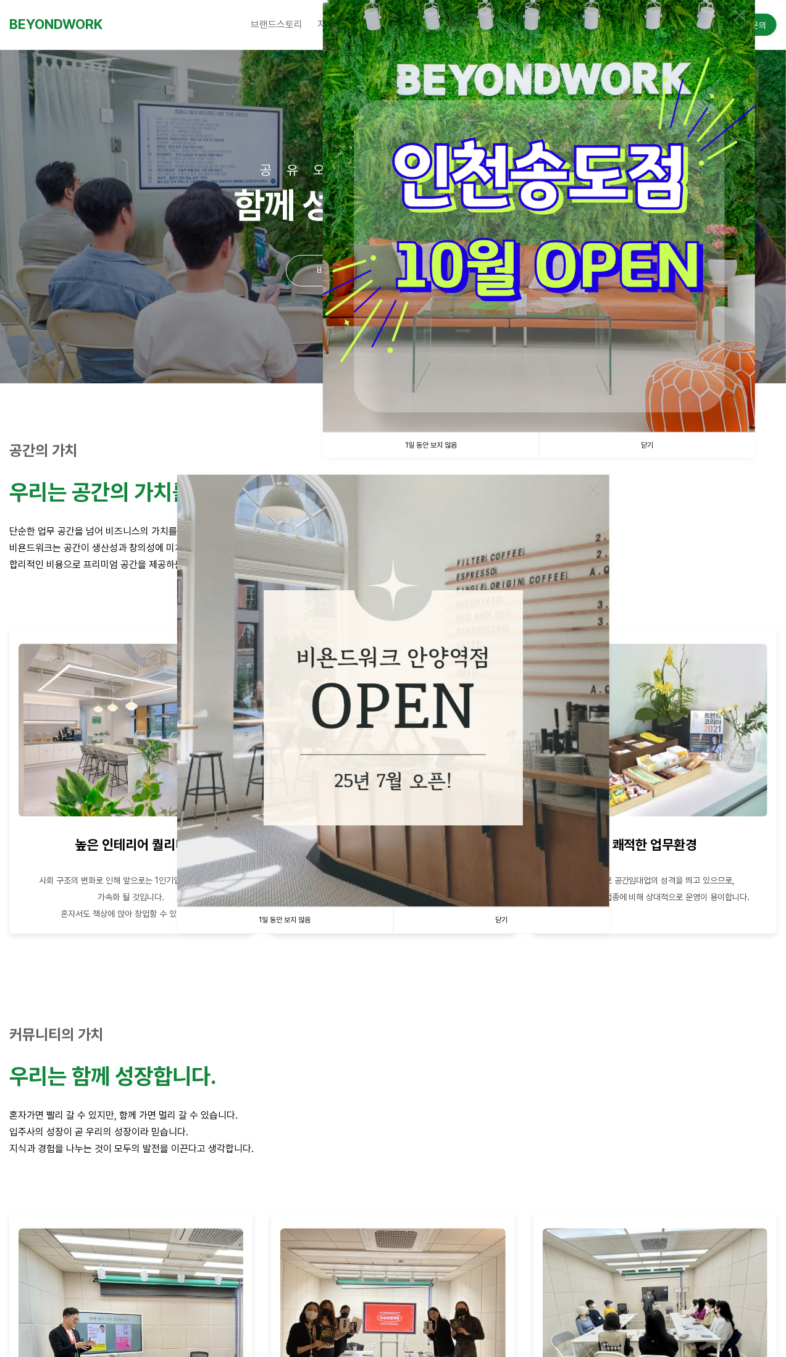
click at [432, 445] on link "1일 동안 보지 않음" at bounding box center [431, 445] width 216 height 25
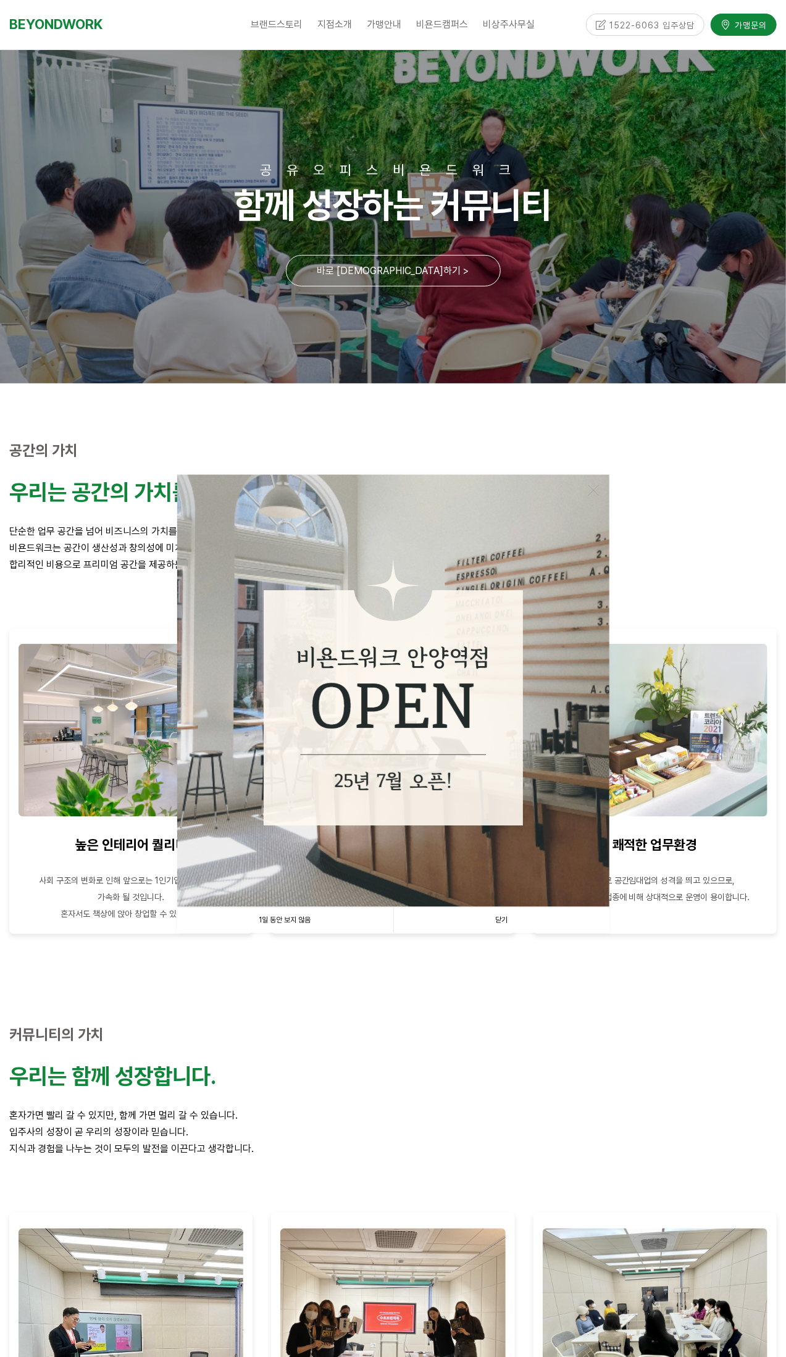
click at [283, 920] on link "1일 동안 보지 않음" at bounding box center [285, 920] width 216 height 25
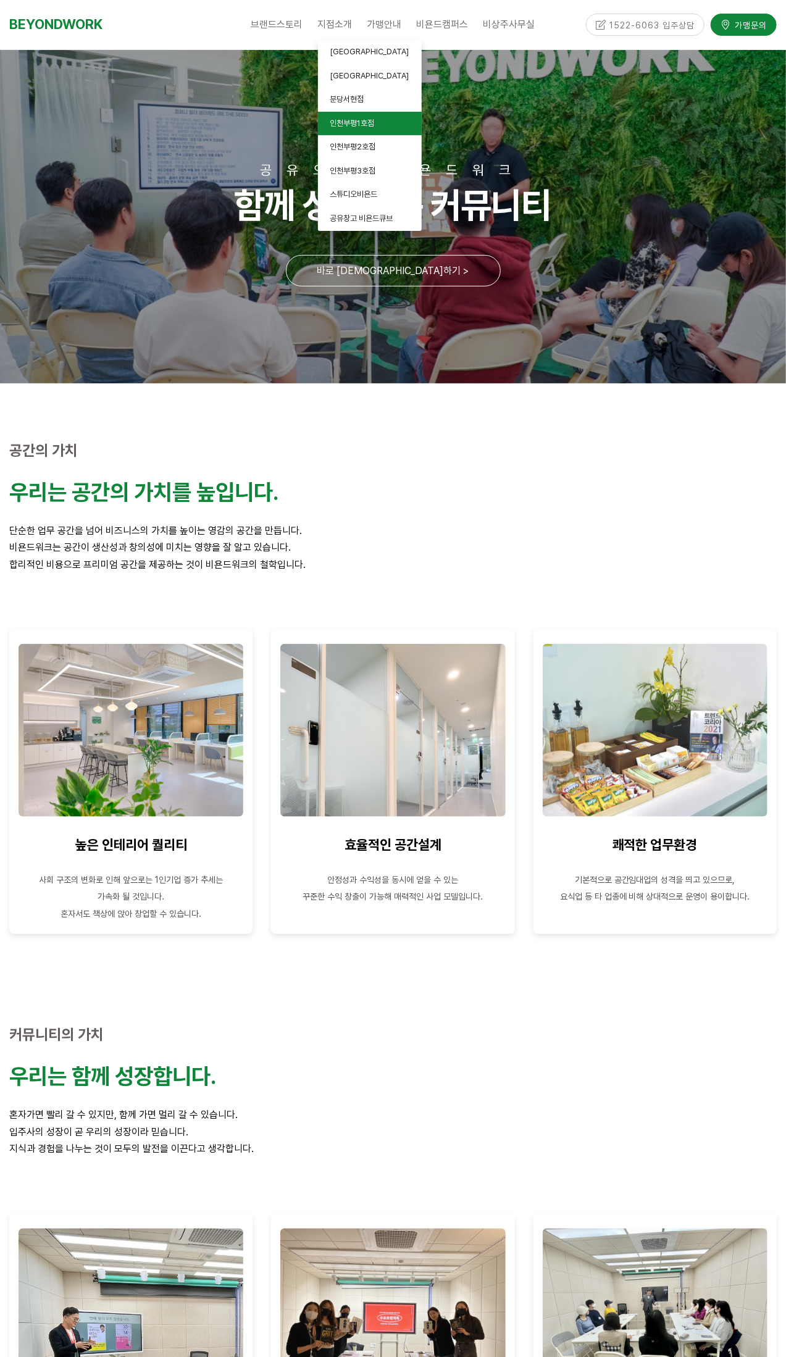
click at [375, 122] on span "인천부평1호점" at bounding box center [352, 123] width 44 height 9
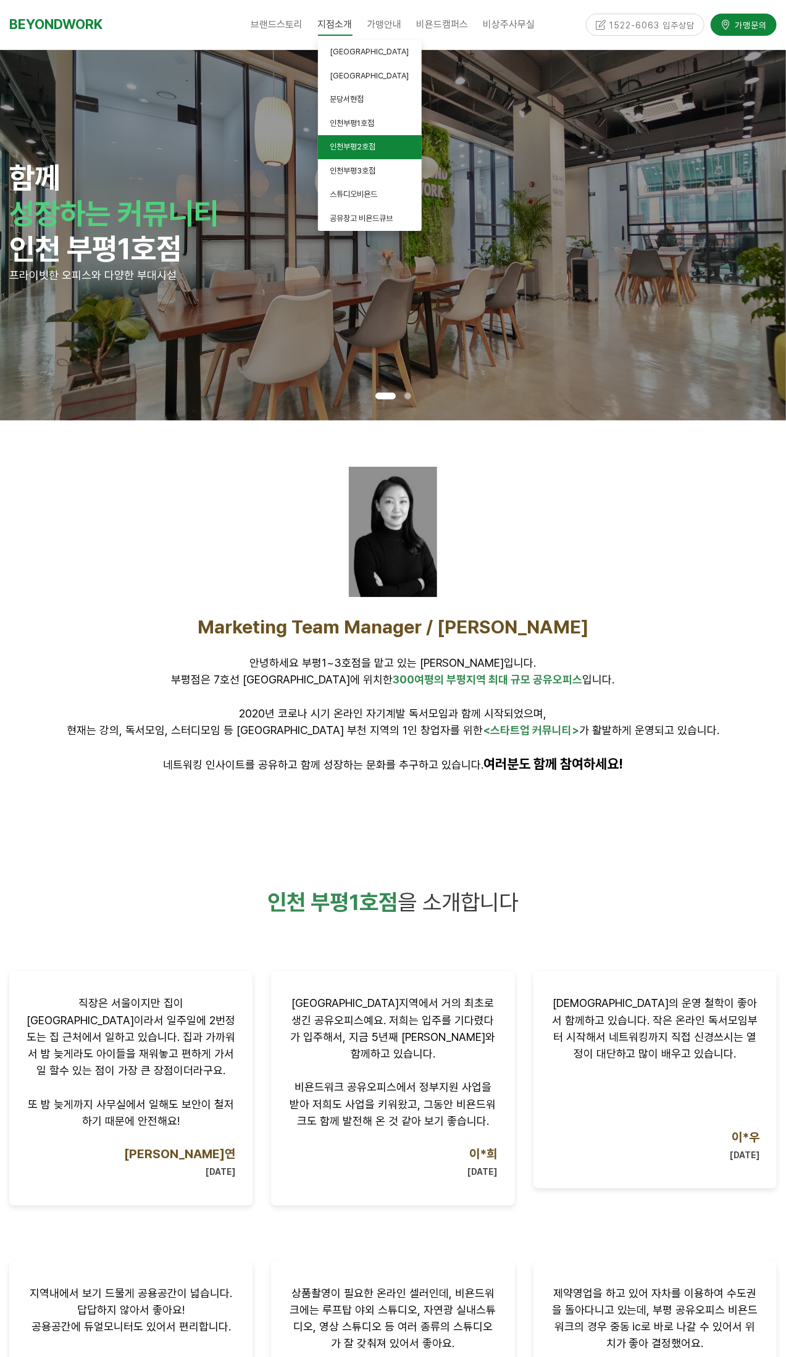
click at [359, 149] on span "인천부평2호점" at bounding box center [353, 146] width 46 height 9
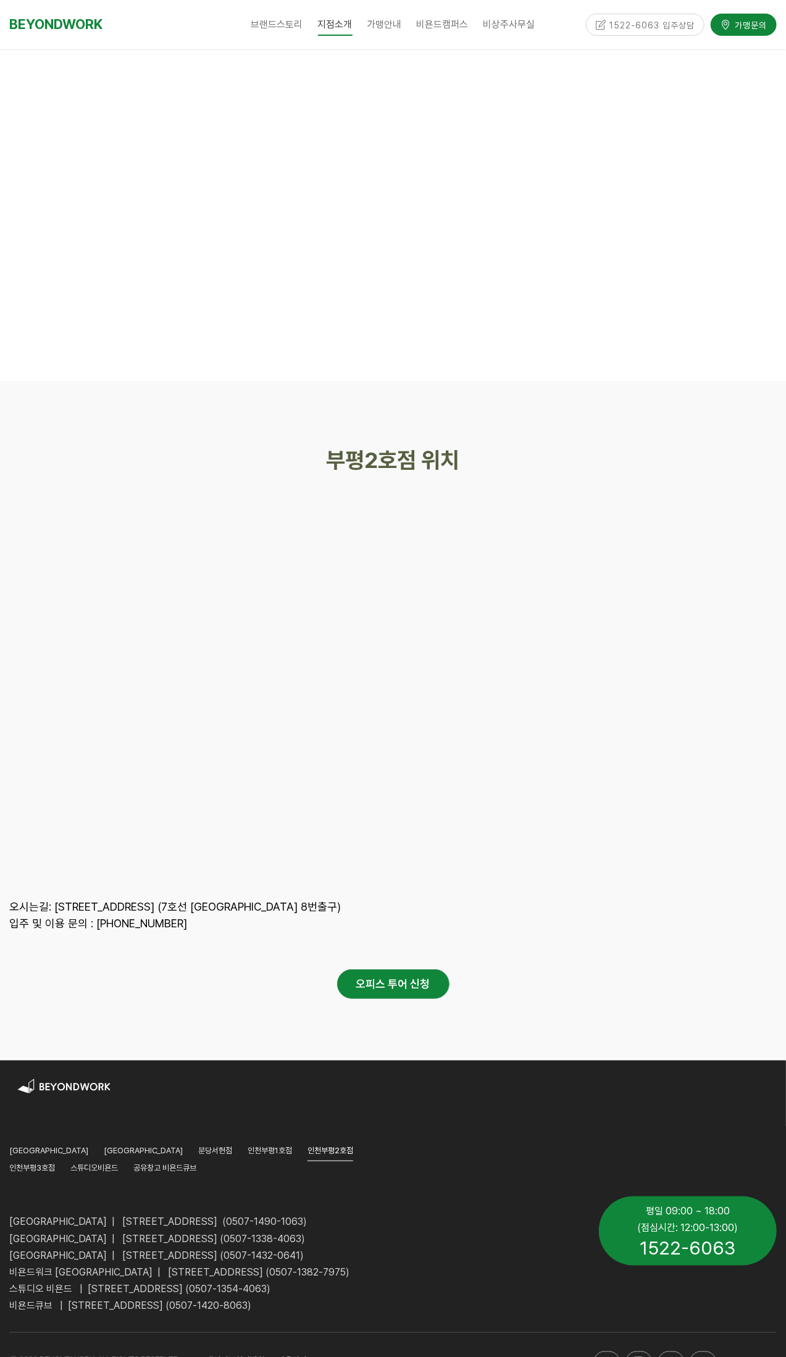
scroll to position [5614, 0]
